Goal: Task Accomplishment & Management: Use online tool/utility

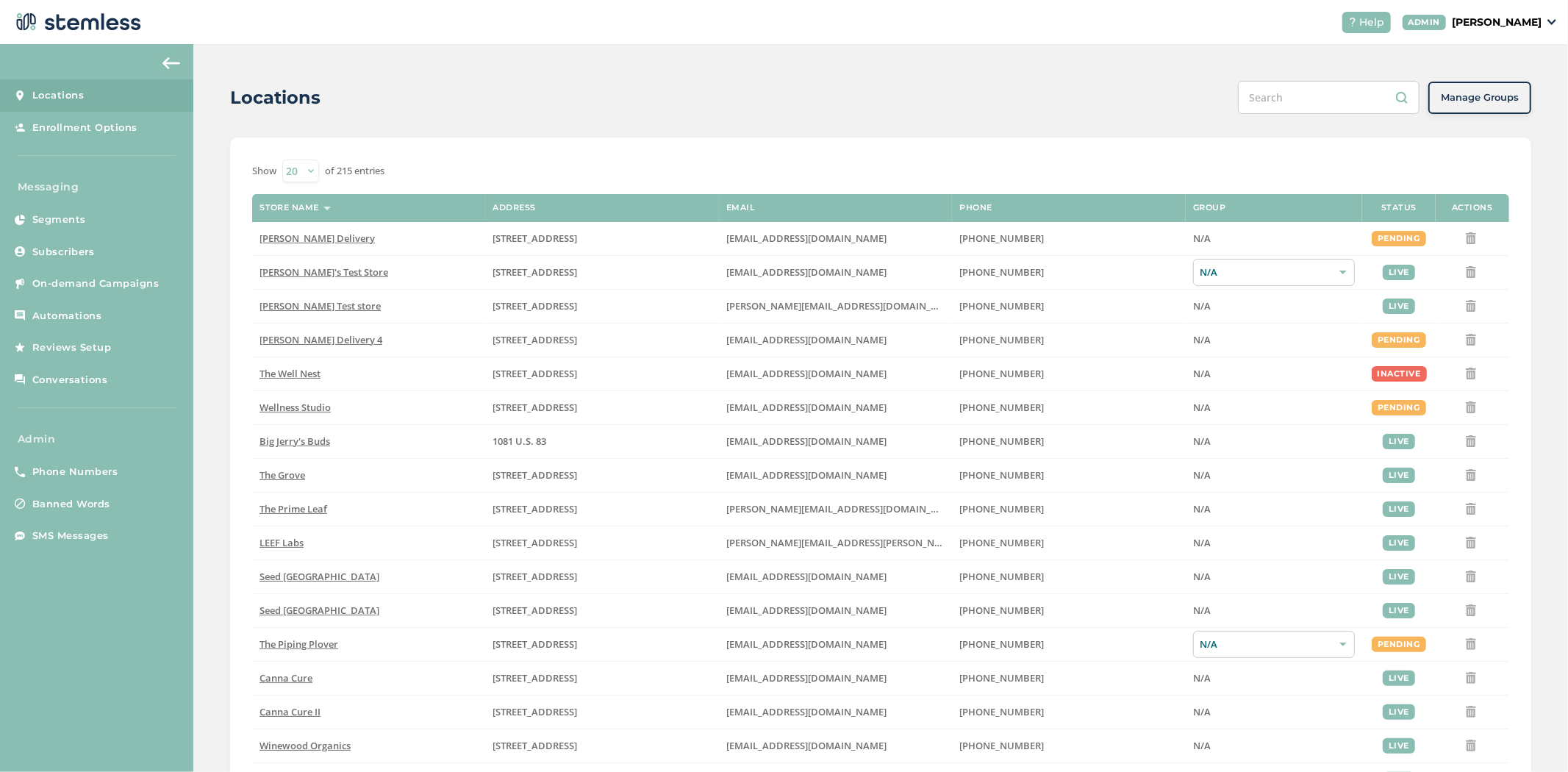
click at [1509, 27] on p "[PERSON_NAME]" at bounding box center [1496, 23] width 89 height 15
click at [1494, 105] on span "Impersonate" at bounding box center [1504, 106] width 72 height 15
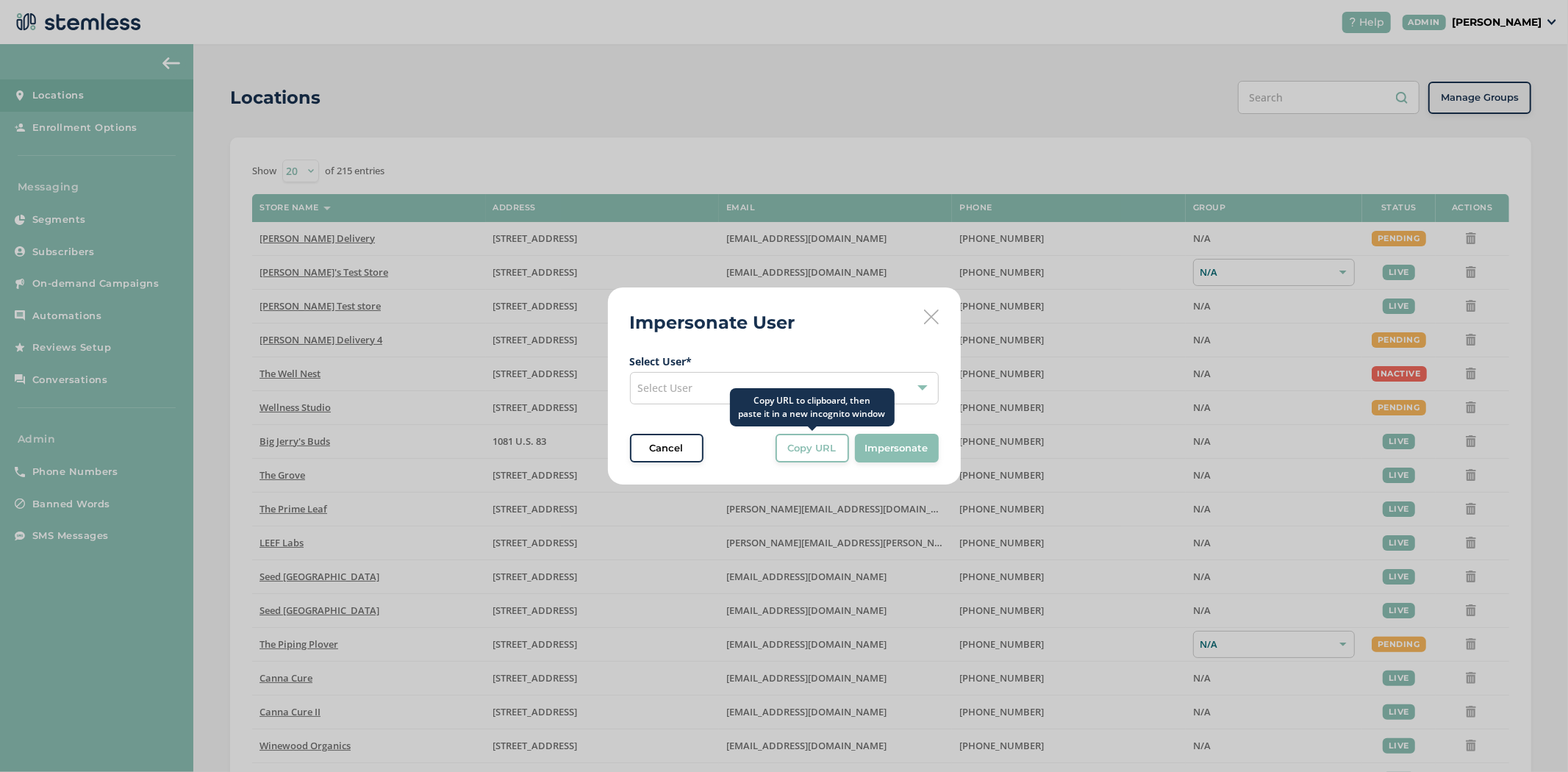
click at [806, 413] on div "Copy URL to clipboard, then paste it in a new incognito window" at bounding box center [812, 407] width 165 height 38
click at [799, 386] on div "Select User" at bounding box center [784, 388] width 309 height 33
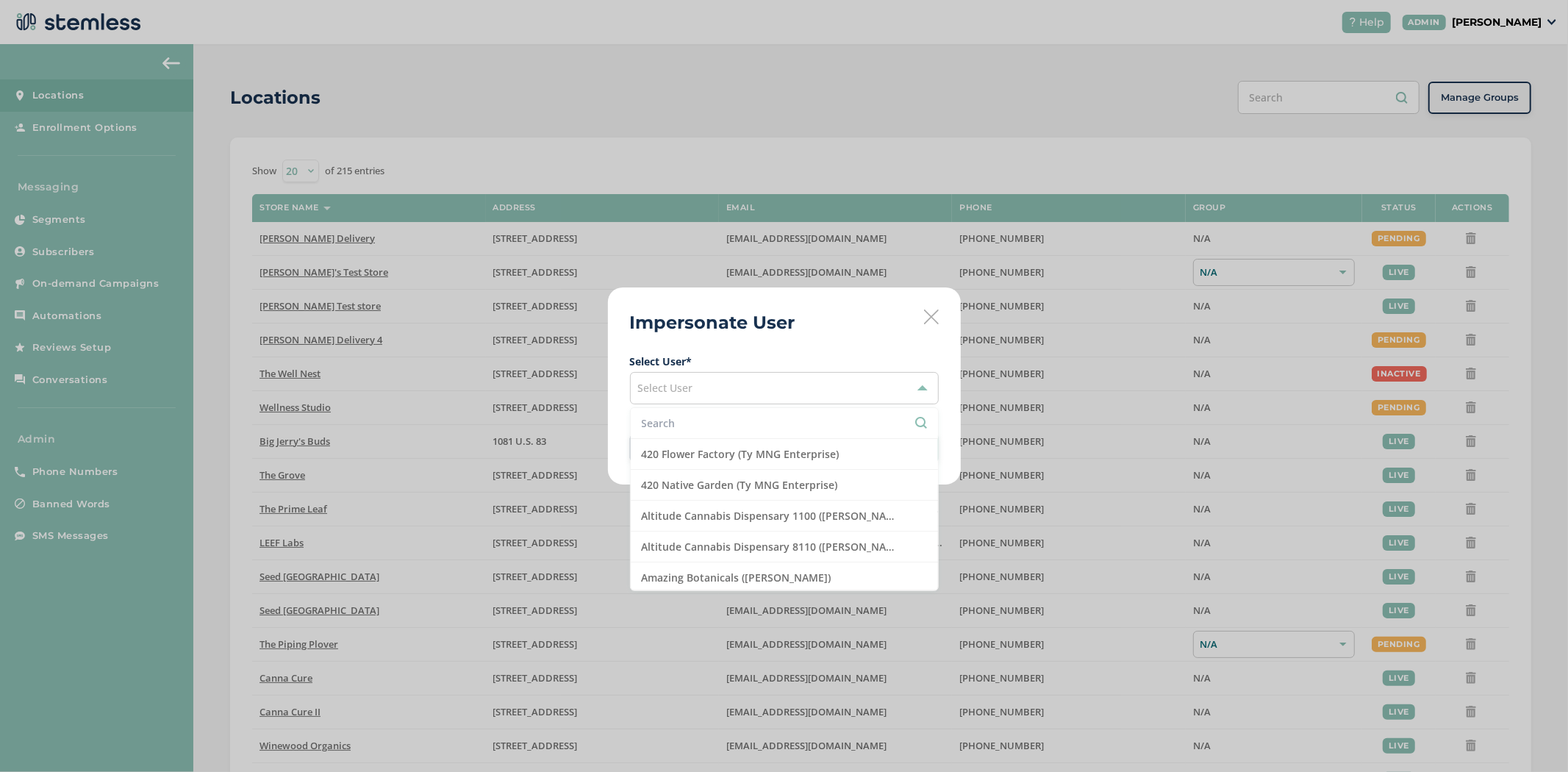
click at [738, 424] on input "text" at bounding box center [784, 423] width 285 height 15
type input "canna"
click at [707, 567] on li "Canna Cure (Canna Cure Vendor)" at bounding box center [784, 578] width 308 height 31
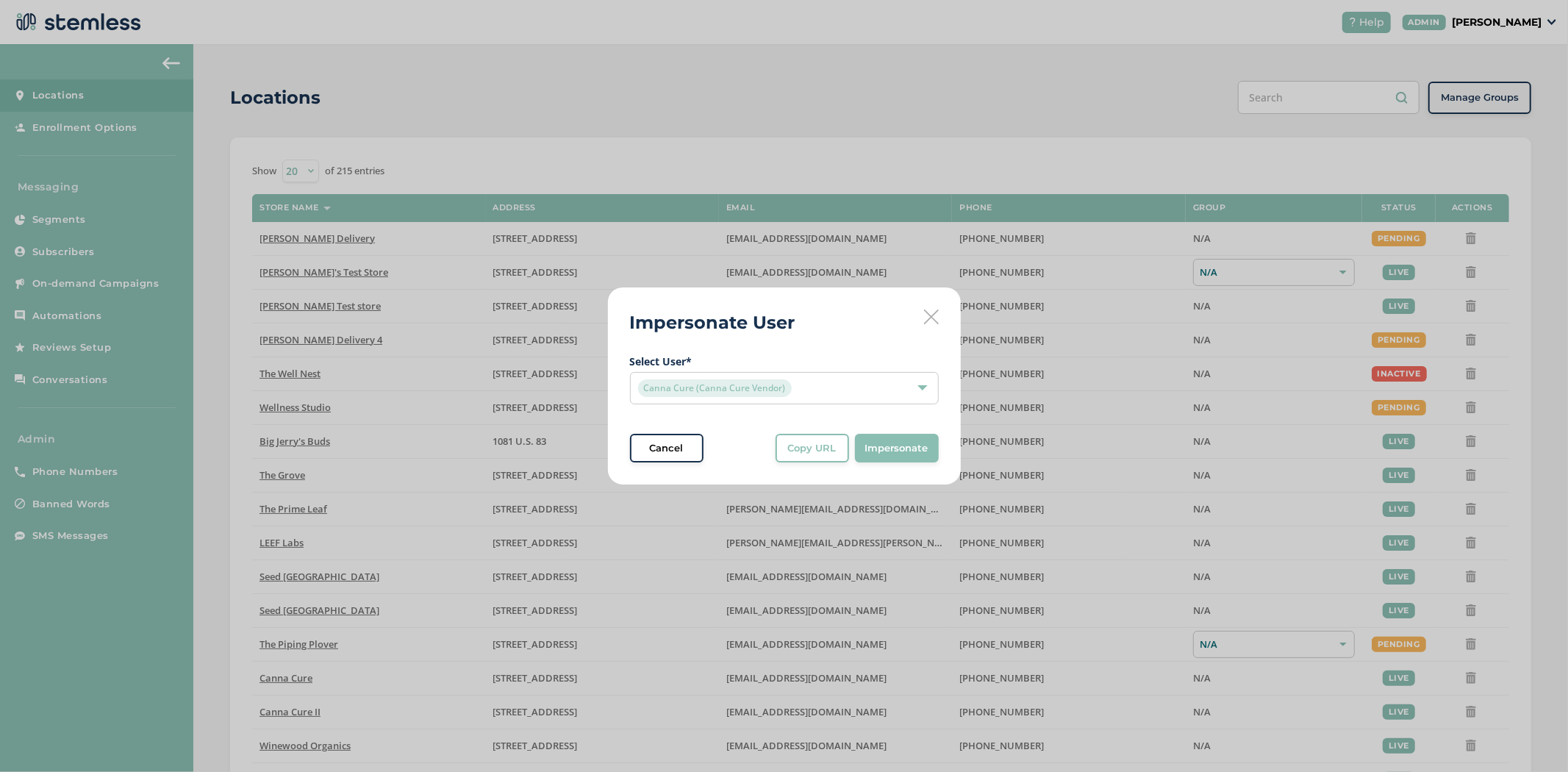
click at [892, 445] on span "Impersonate" at bounding box center [897, 449] width 64 height 15
